Goal: Task Accomplishment & Management: Manage account settings

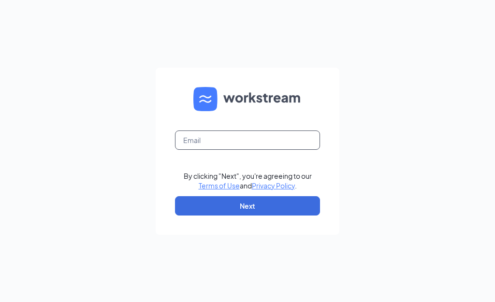
click at [188, 138] on input "text" at bounding box center [247, 139] width 145 height 19
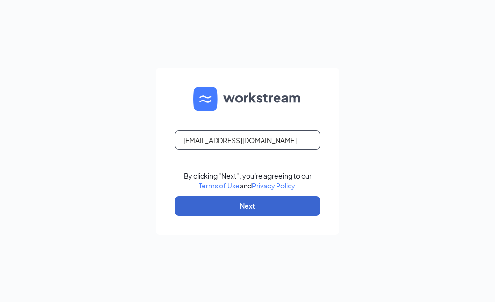
type input "rs039772@tacobell.com"
click at [288, 200] on button "Next" at bounding box center [247, 205] width 145 height 19
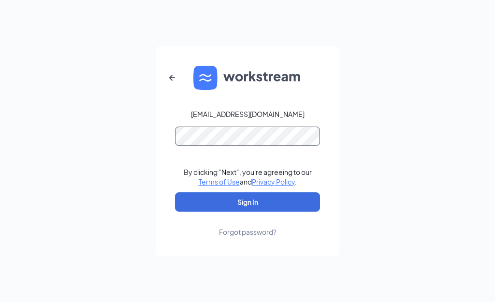
click at [175, 192] on button "Sign In" at bounding box center [247, 201] width 145 height 19
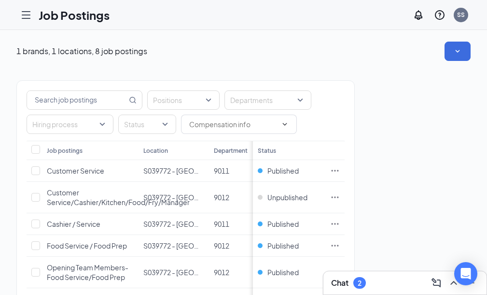
click at [0, 0] on link "Scheduling" at bounding box center [0, 0] width 0 height 0
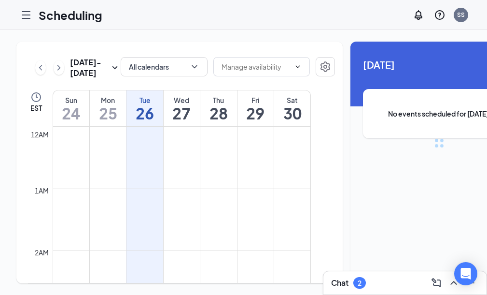
scroll to position [475, 0]
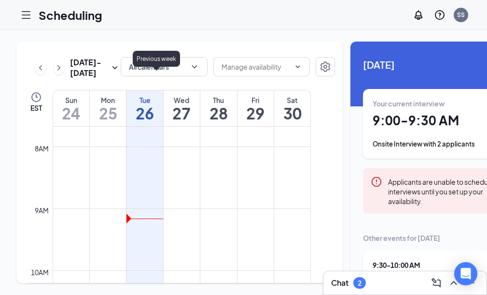
click at [45, 73] on icon "ChevronLeft" at bounding box center [41, 68] width 10 height 12
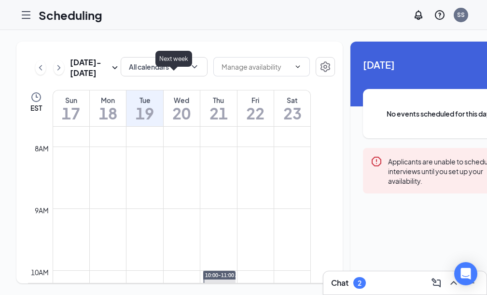
click at [64, 73] on icon "ChevronRight" at bounding box center [59, 68] width 10 height 12
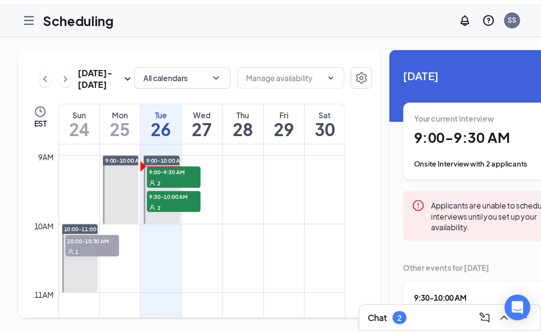
scroll to position [571, 0]
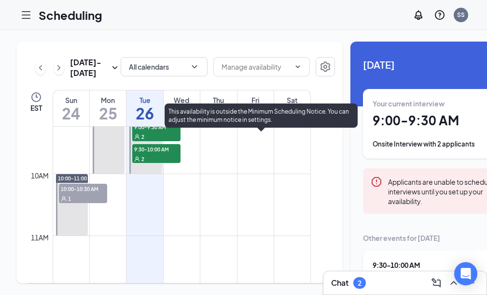
click at [181, 141] on div "2" at bounding box center [156, 136] width 48 height 10
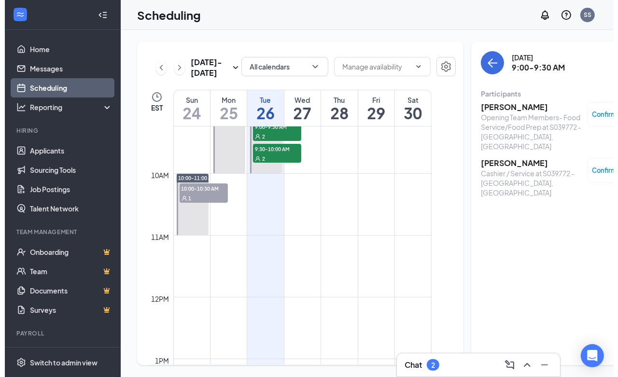
scroll to position [571, 0]
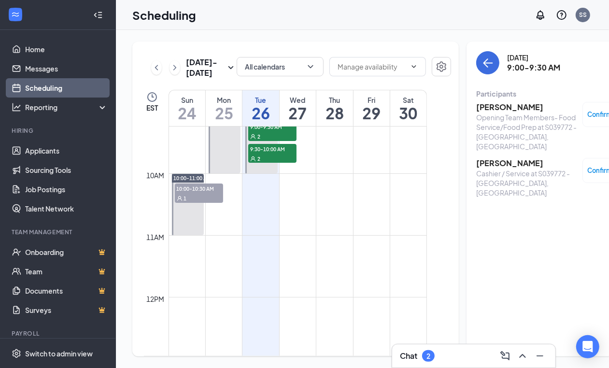
drag, startPoint x: 494, startPoint y: 1, endPoint x: 380, endPoint y: 20, distance: 116.1
click at [377, 21] on div "Scheduling SS" at bounding box center [362, 15] width 493 height 30
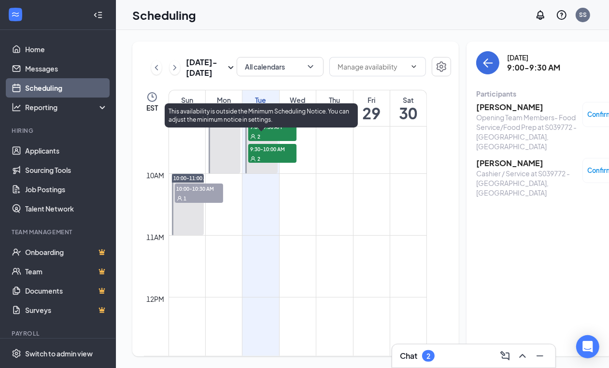
click at [276, 163] on div "2" at bounding box center [272, 159] width 48 height 10
click at [279, 141] on div "2" at bounding box center [272, 136] width 48 height 10
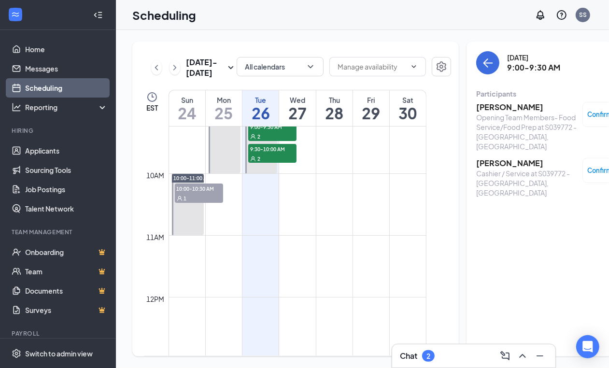
click at [478, 108] on h3 "[PERSON_NAME]" at bounding box center [526, 107] width 101 height 11
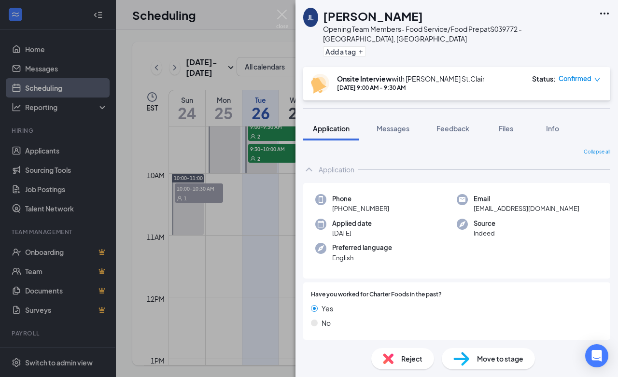
click at [602, 11] on icon "Ellipses" at bounding box center [605, 14] width 12 height 12
click at [545, 37] on link "View full application" at bounding box center [552, 35] width 104 height 10
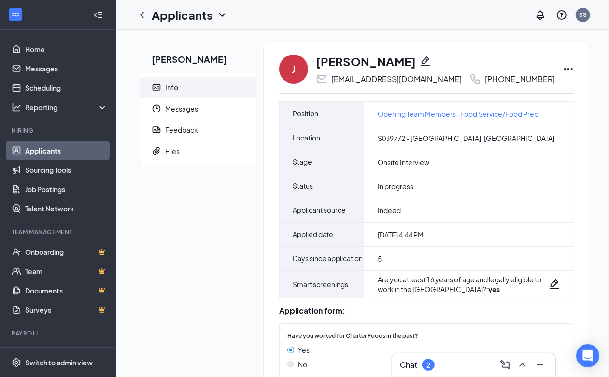
click at [564, 69] on icon "Ellipses" at bounding box center [568, 69] width 9 height 2
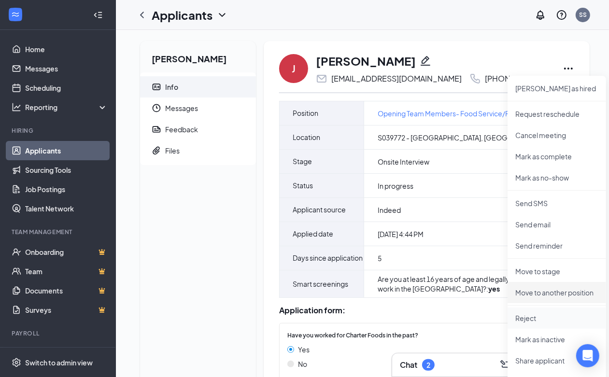
scroll to position [60, 0]
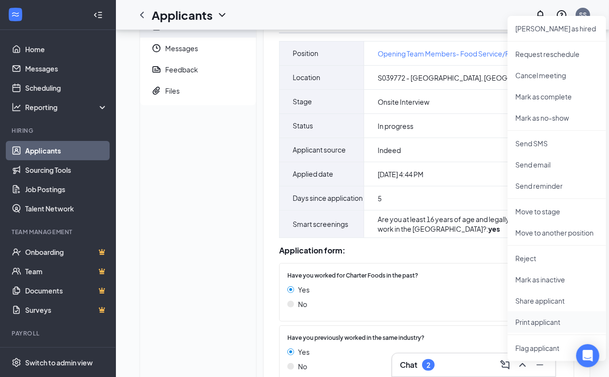
click at [542, 326] on p "Print applicant" at bounding box center [556, 322] width 83 height 10
